Goal: Task Accomplishment & Management: Manage account settings

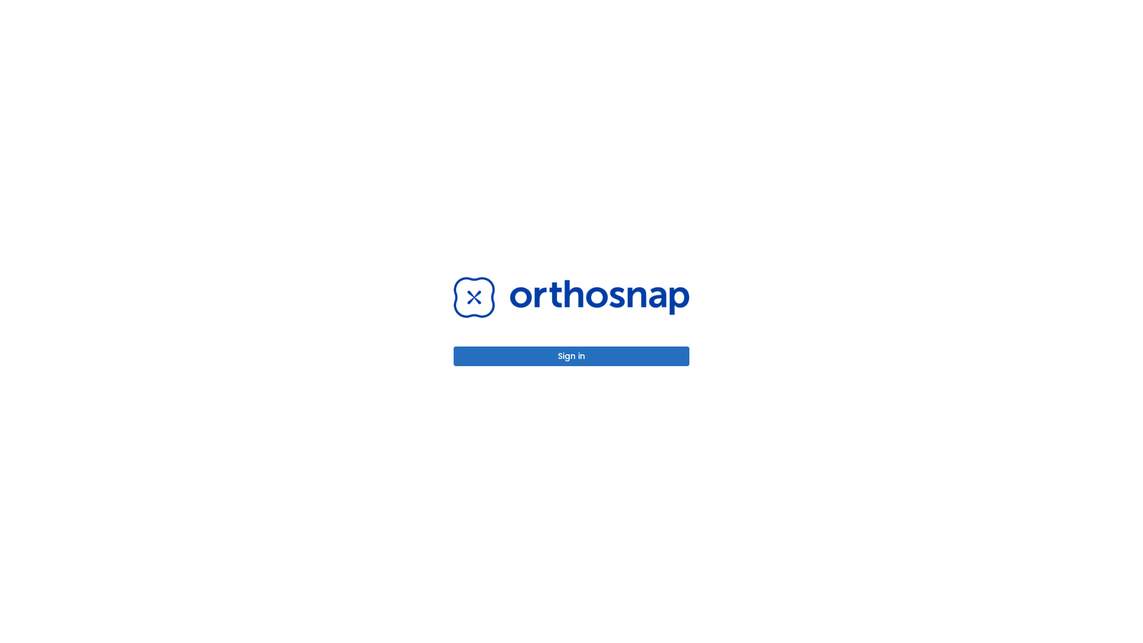
click at [572, 356] on button "Sign in" at bounding box center [572, 357] width 236 height 20
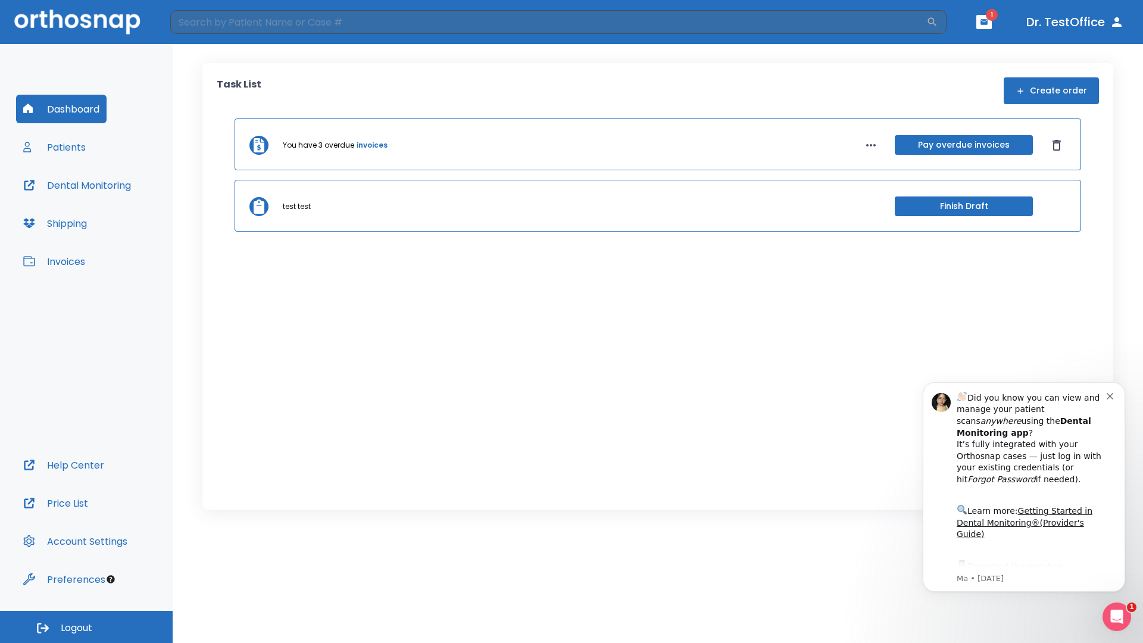
click at [86, 627] on span "Logout" at bounding box center [77, 628] width 32 height 13
